Goal: Transaction & Acquisition: Purchase product/service

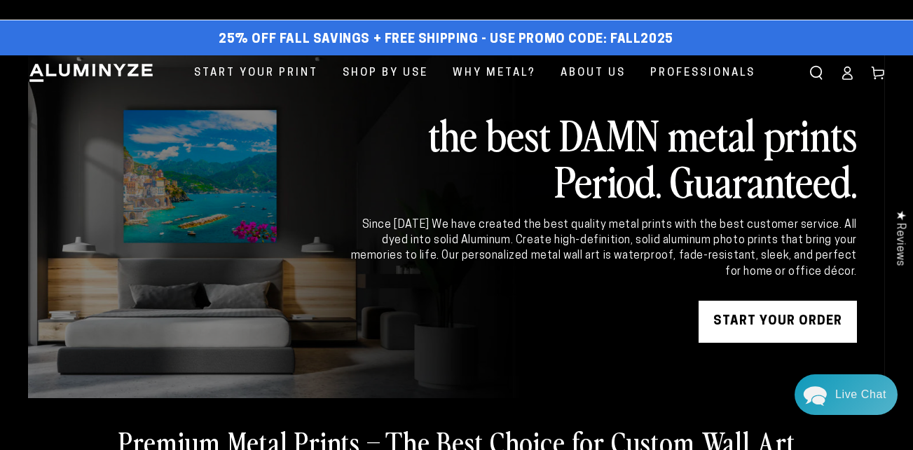
click at [747, 350] on link at bounding box center [456, 226] width 857 height 343
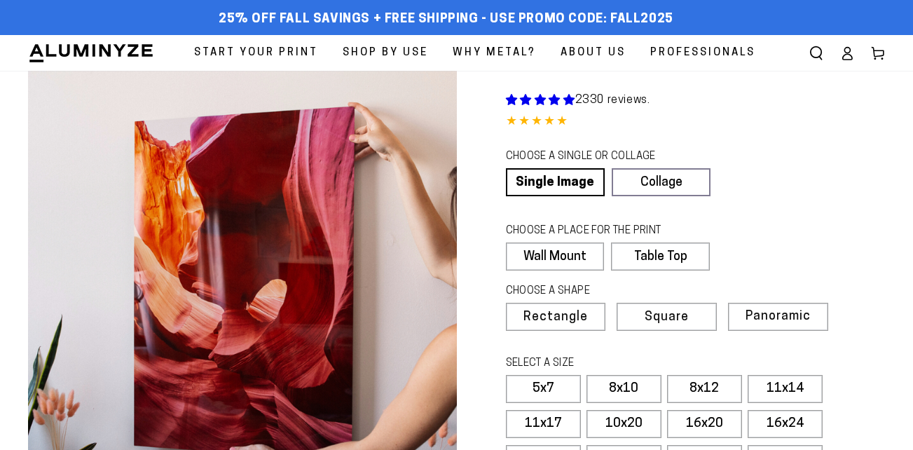
select select "**********"
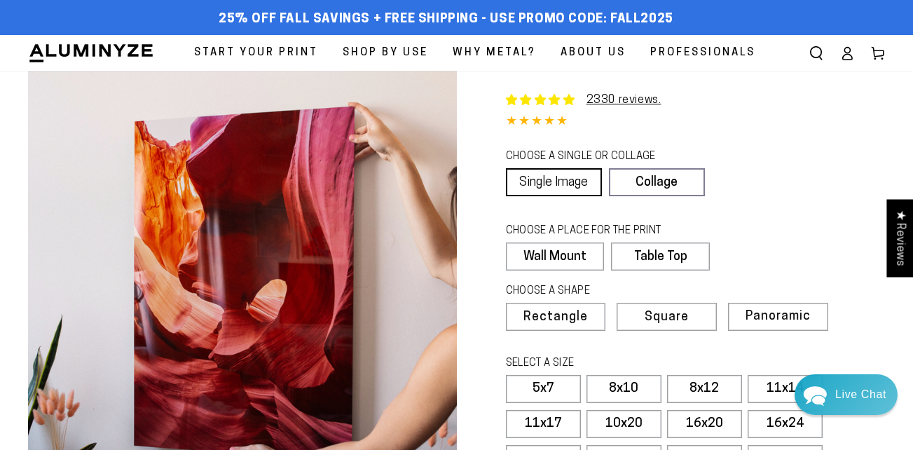
click at [557, 189] on link "Single Image" at bounding box center [554, 182] width 96 height 28
click at [556, 179] on link "Single Image" at bounding box center [554, 182] width 96 height 28
click at [559, 259] on label "Wall Mount" at bounding box center [555, 256] width 98 height 28
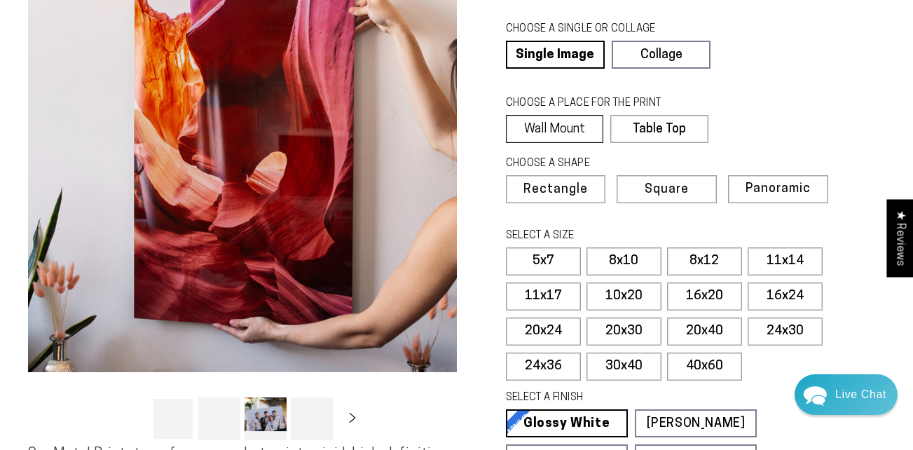
scroll to position [133, 0]
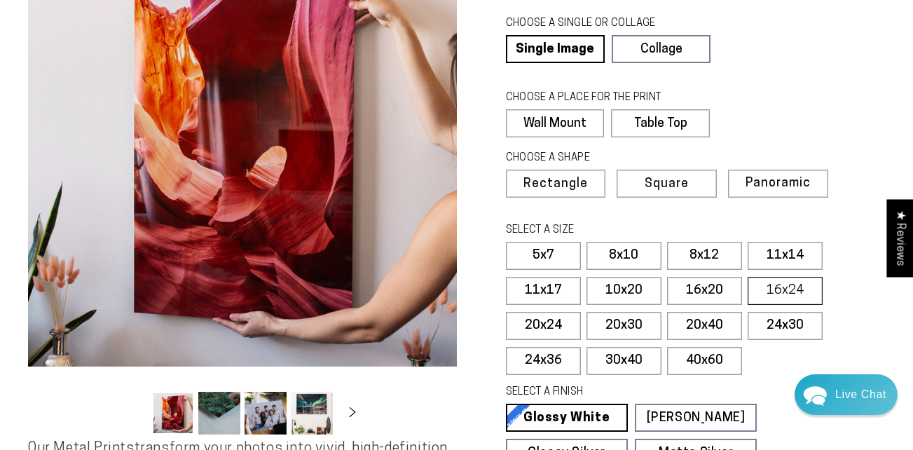
click at [791, 291] on label "16x24" at bounding box center [785, 291] width 75 height 28
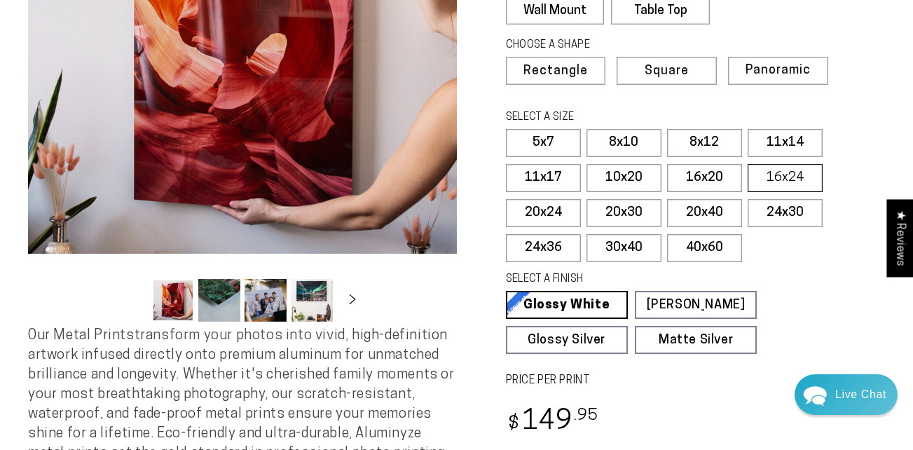
scroll to position [245, 0]
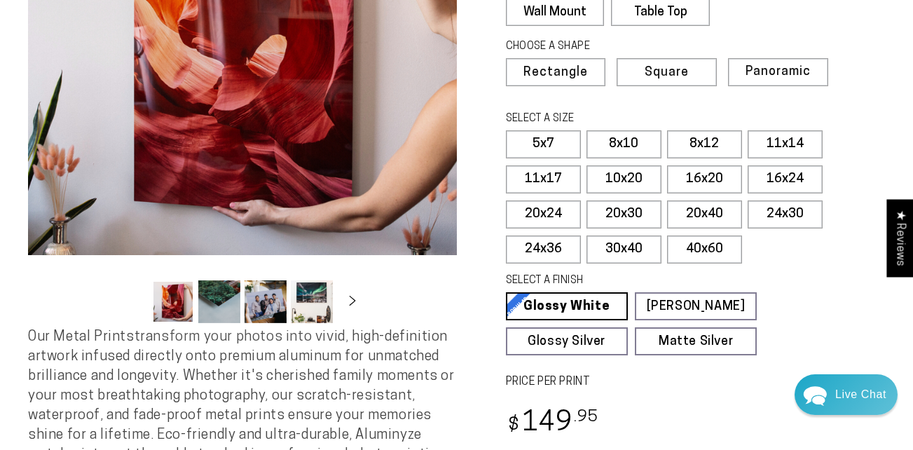
click at [589, 301] on link "Glossy White Glossy White Our bright white glossy surface increases color satur…" at bounding box center [567, 306] width 122 height 28
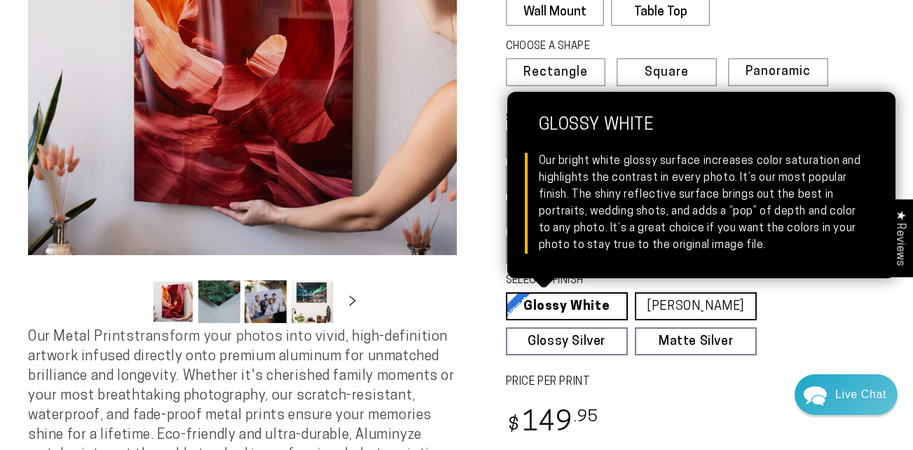
click at [712, 304] on link "Matte White Matte White Our matte white surface offers a flatter tone and sligh…" at bounding box center [696, 306] width 122 height 28
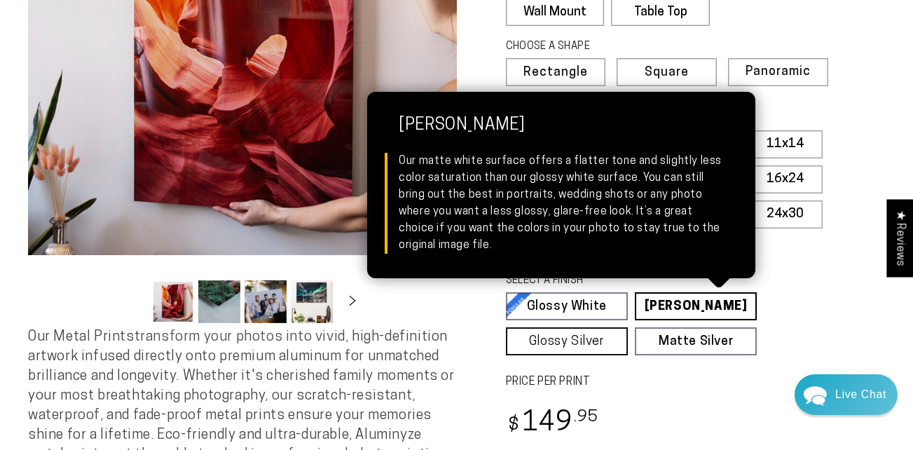
click at [599, 340] on link "Glossy Silver Glossy Silver Our silver gloss produces uniquely luminous prints …" at bounding box center [567, 341] width 122 height 28
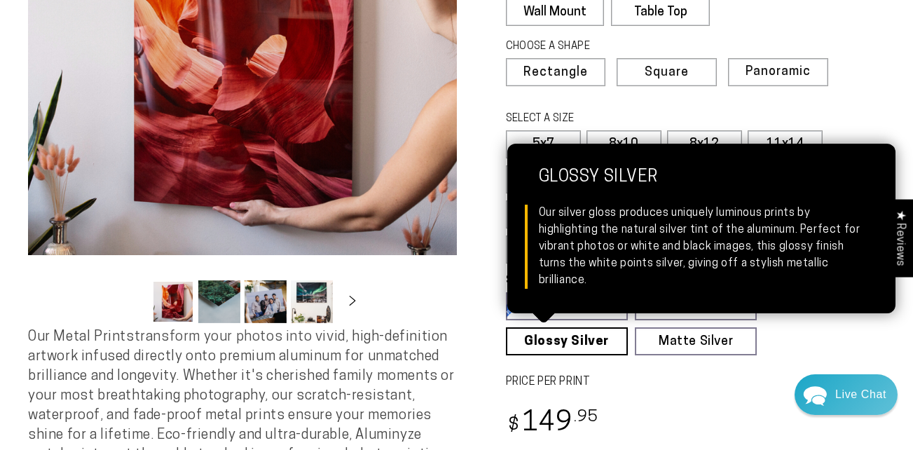
click at [461, 324] on div "2330 reviews. Single Product 4.85 / 5.0 (2262) 2262 total reviews CHOOSE A SING…" at bounding box center [671, 180] width 429 height 709
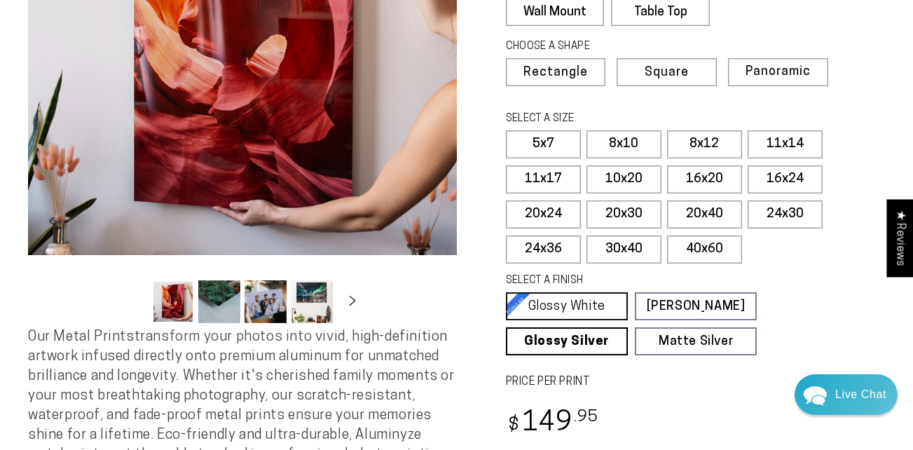
click at [586, 301] on link "Glossy White Glossy White Our bright white glossy surface increases color satur…" at bounding box center [567, 306] width 122 height 28
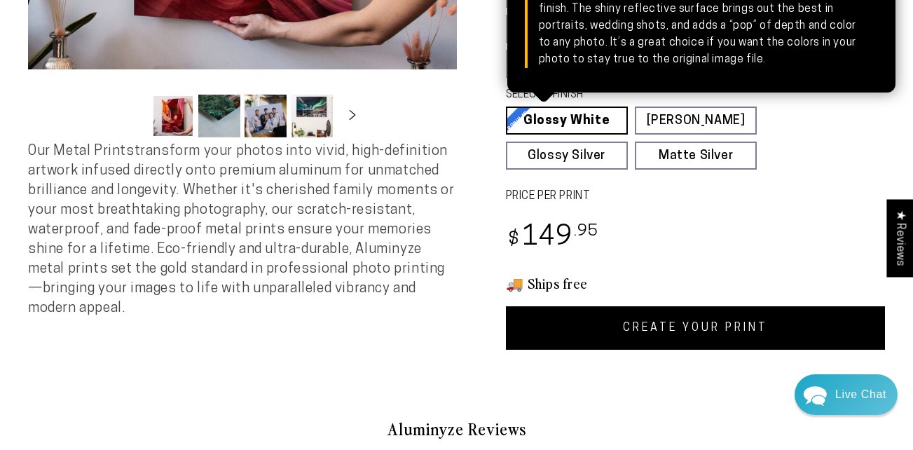
scroll to position [434, 0]
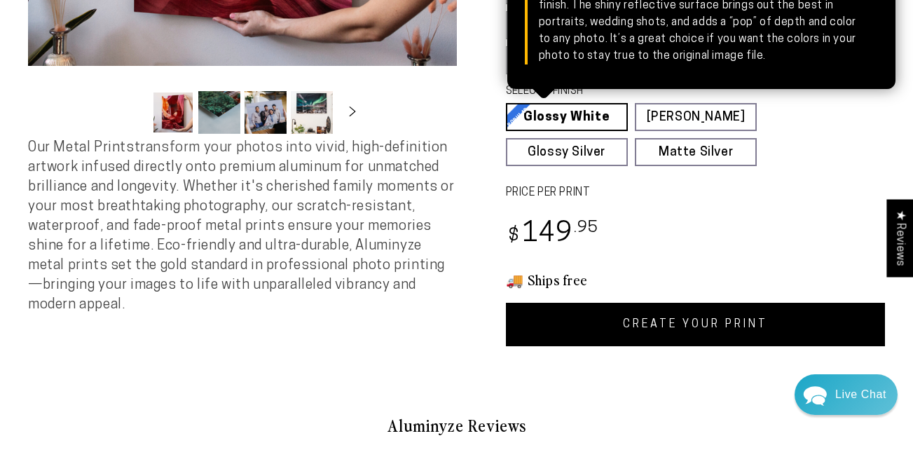
click at [691, 322] on link "CREATE YOUR PRINT" at bounding box center [696, 324] width 380 height 43
